Goal: Find specific page/section

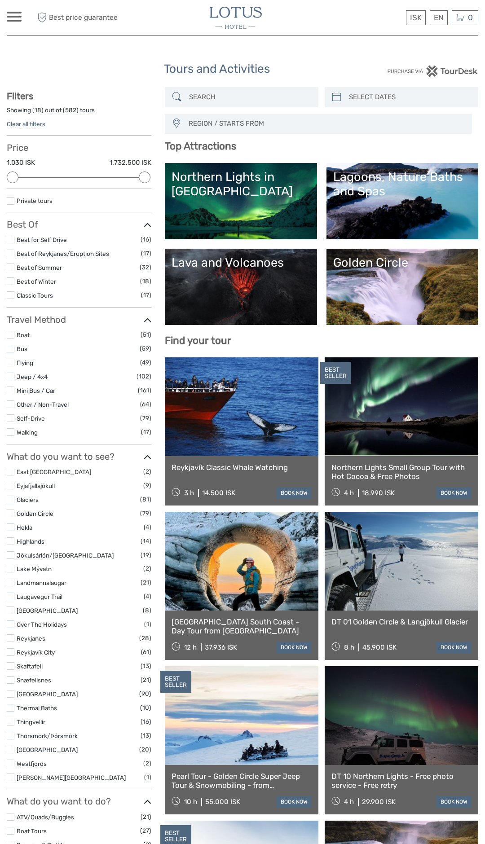
select select
click at [13, 23] on div "ISK ISK € $ £ EN English Español Deutsch Tours Multi-day tours Transfers Car re…" at bounding box center [14, 18] width 15 height 12
click at [52, 144] on link "Food & drink" at bounding box center [74, 142] width 120 height 18
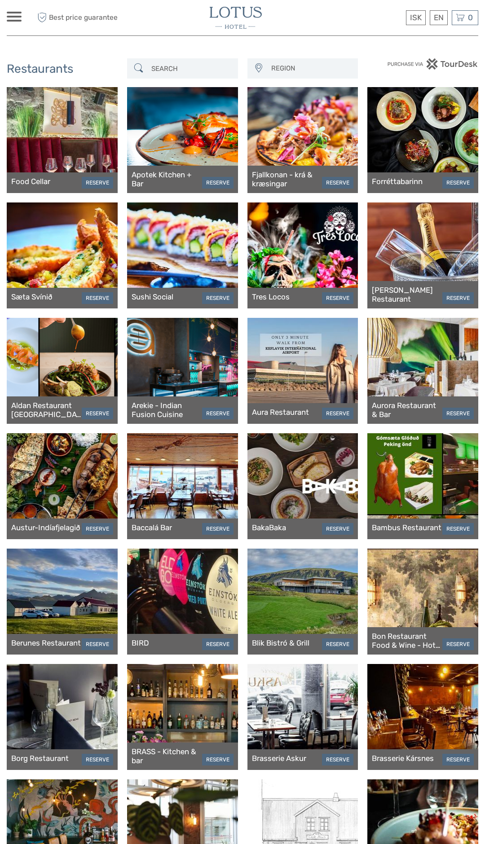
click at [74, 146] on div at bounding box center [62, 140] width 111 height 106
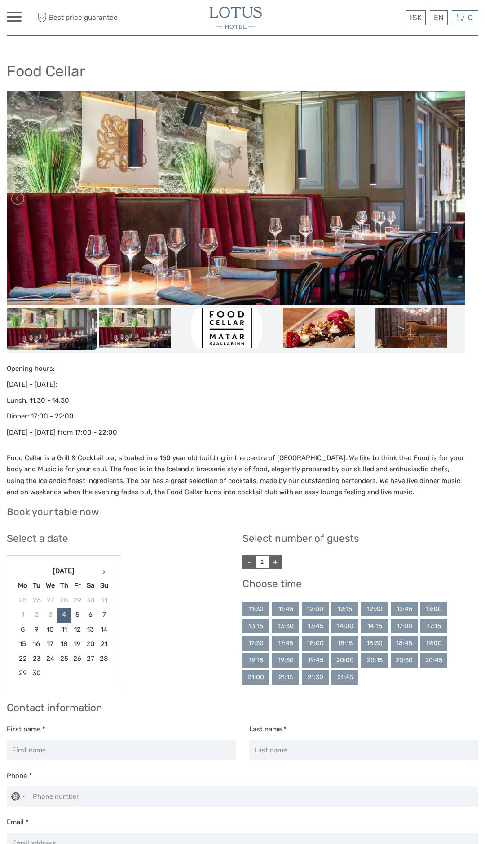
click at [9, 17] on span at bounding box center [14, 17] width 15 height 2
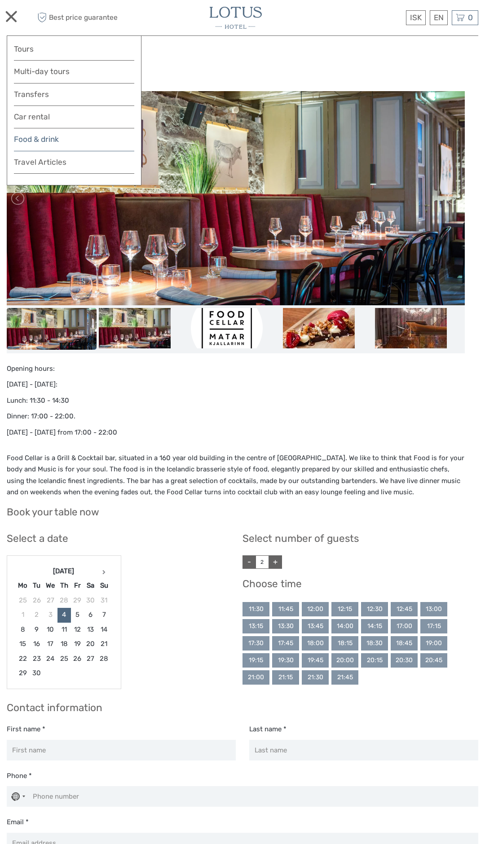
click at [52, 142] on link "Food & drink" at bounding box center [74, 142] width 120 height 18
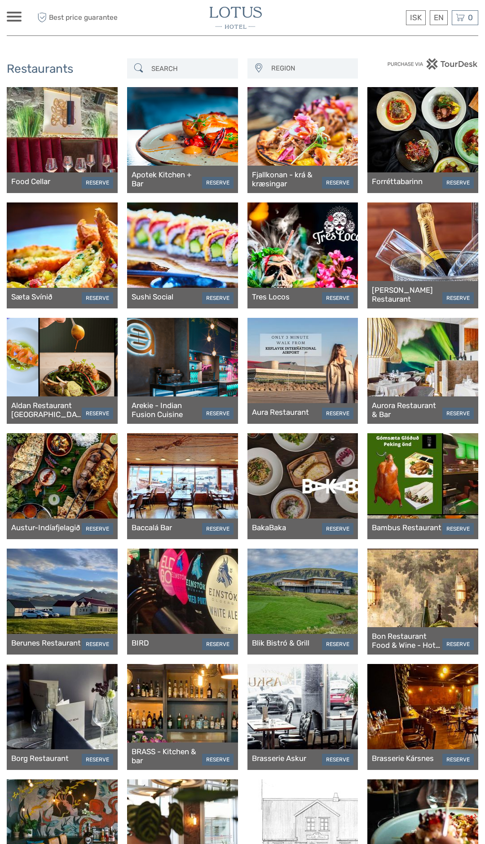
click at [201, 65] on input "search" at bounding box center [191, 69] width 86 height 16
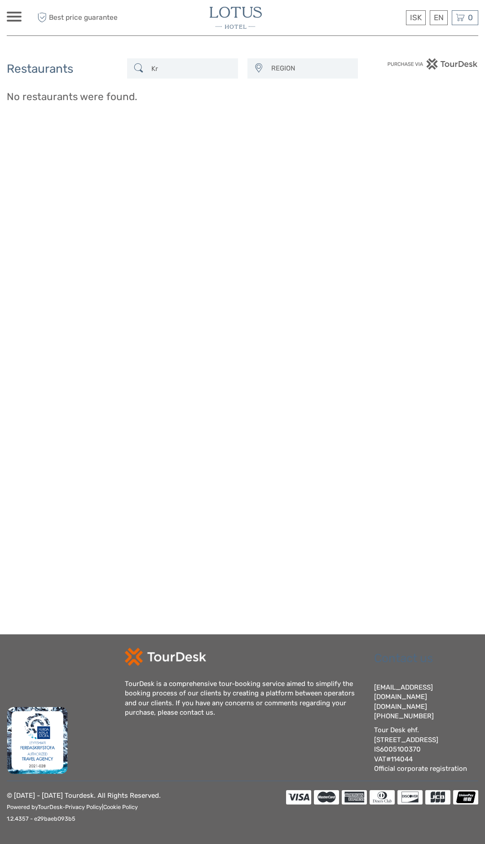
type input "K"
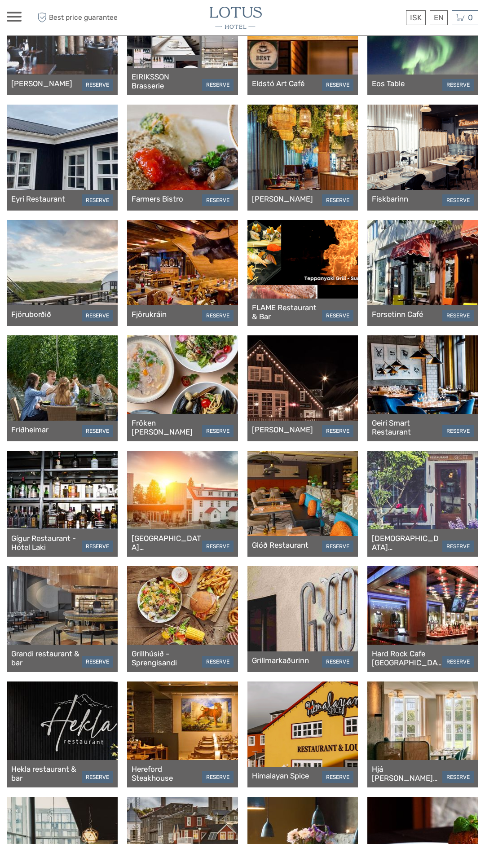
scroll to position [1022, 0]
